Goal: Register for event/course

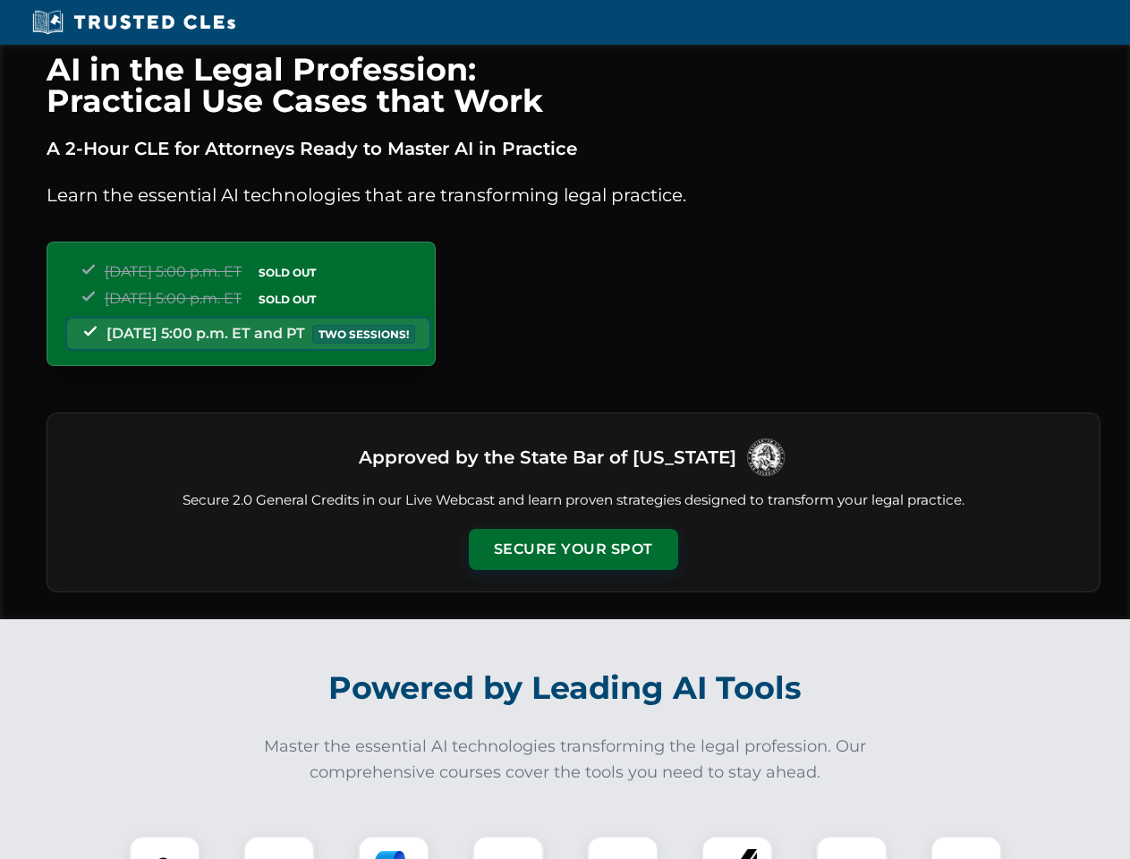
click at [573, 549] on button "Secure Your Spot" at bounding box center [573, 549] width 209 height 41
